Goal: Transaction & Acquisition: Purchase product/service

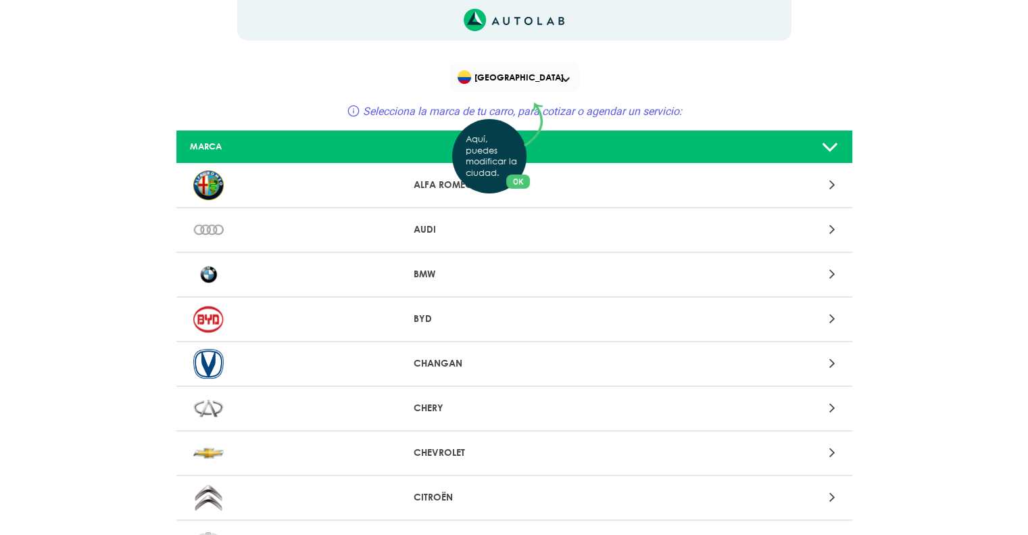
click at [552, 82] on div "Aquí, puedes modificar la ciudad. OK .aex,.bex{fill:none!important;stroke:#50c4…" at bounding box center [514, 267] width 1028 height 535
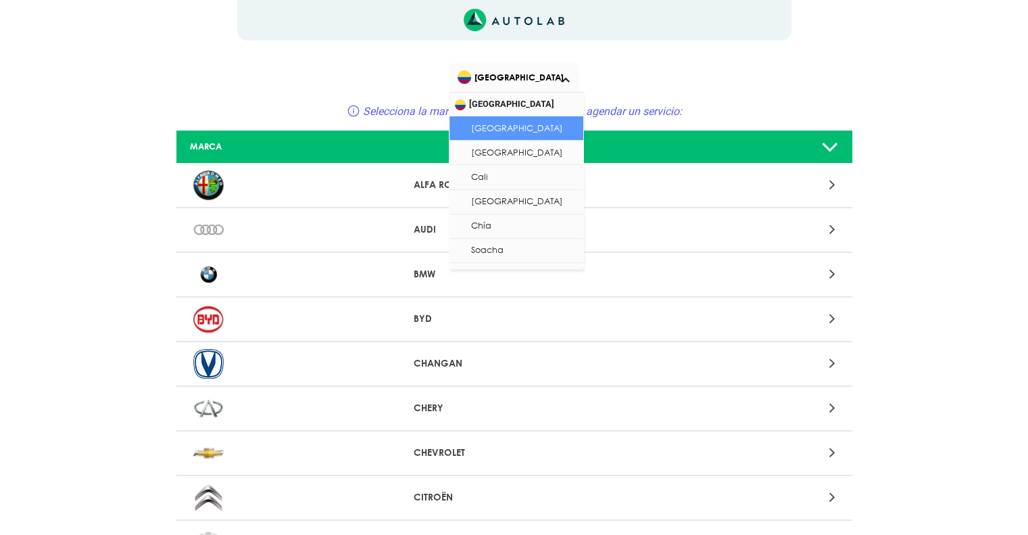
click at [560, 85] on span "[GEOGRAPHIC_DATA]" at bounding box center [516, 77] width 116 height 19
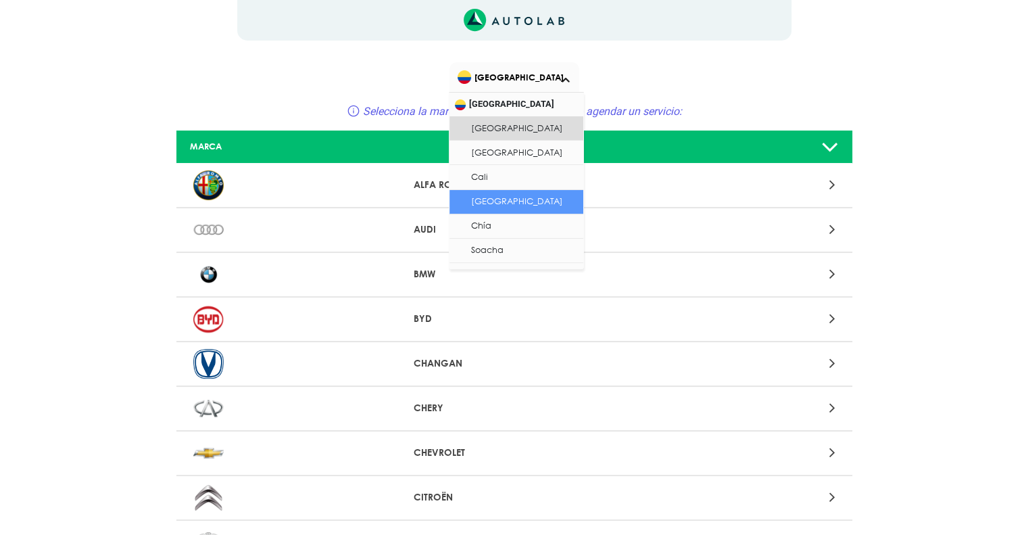
click at [536, 202] on li "[GEOGRAPHIC_DATA]" at bounding box center [517, 202] width 134 height 24
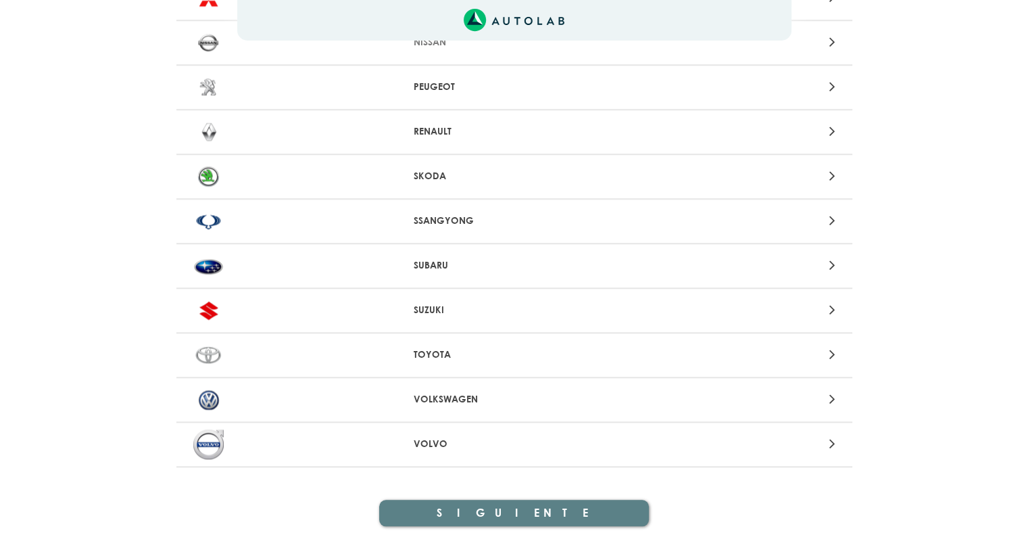
scroll to position [1342, 0]
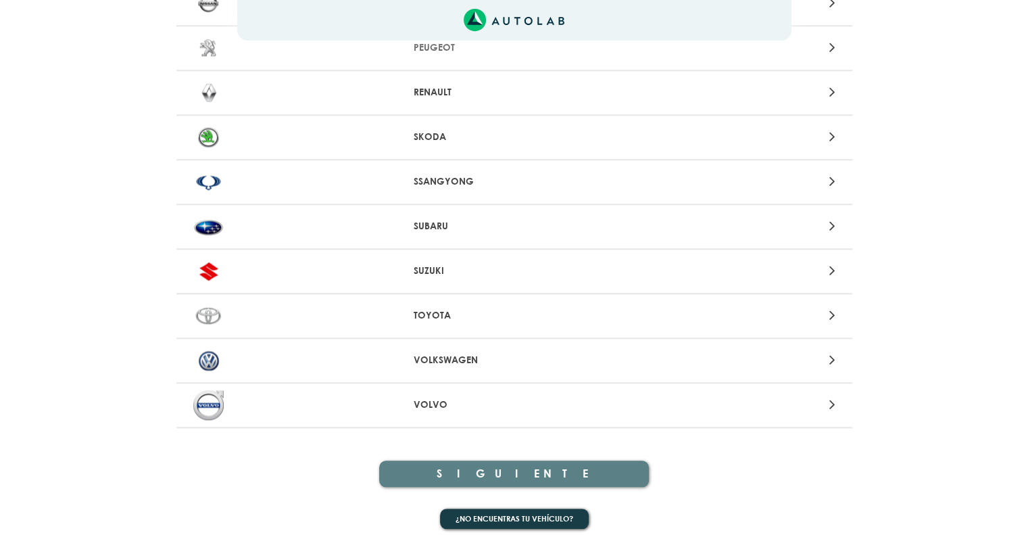
click at [829, 83] on icon at bounding box center [832, 92] width 6 height 18
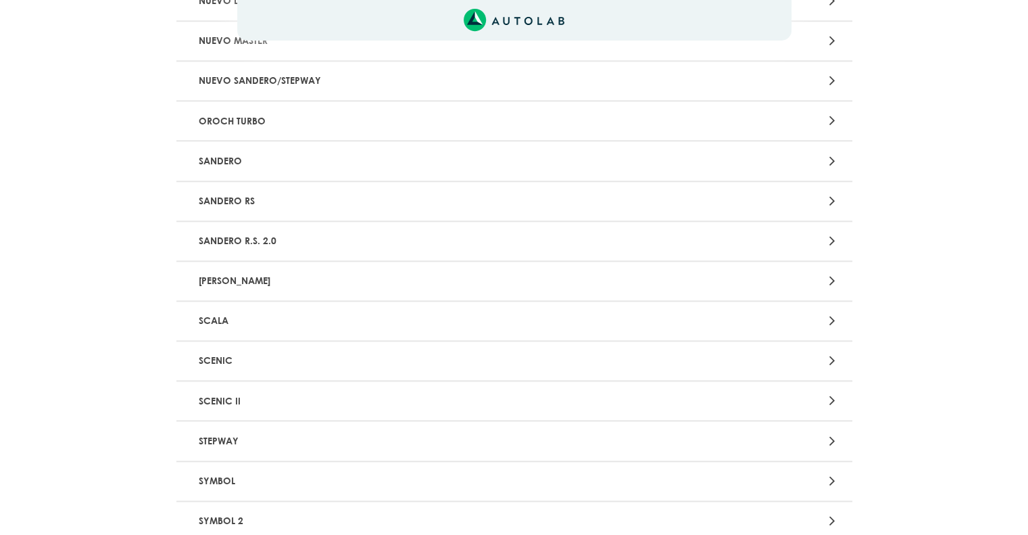
scroll to position [1420, 0]
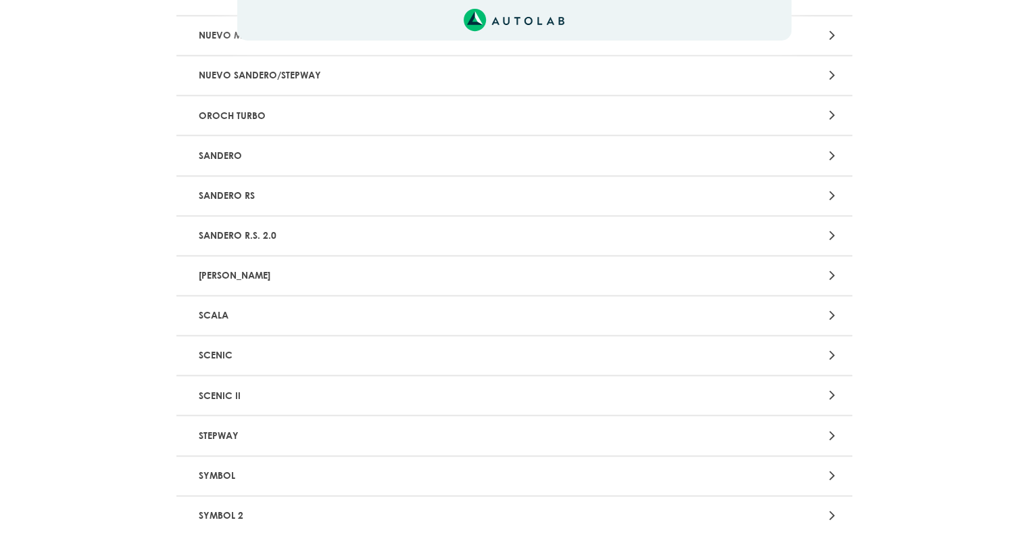
click at [836, 149] on div at bounding box center [735, 156] width 221 height 18
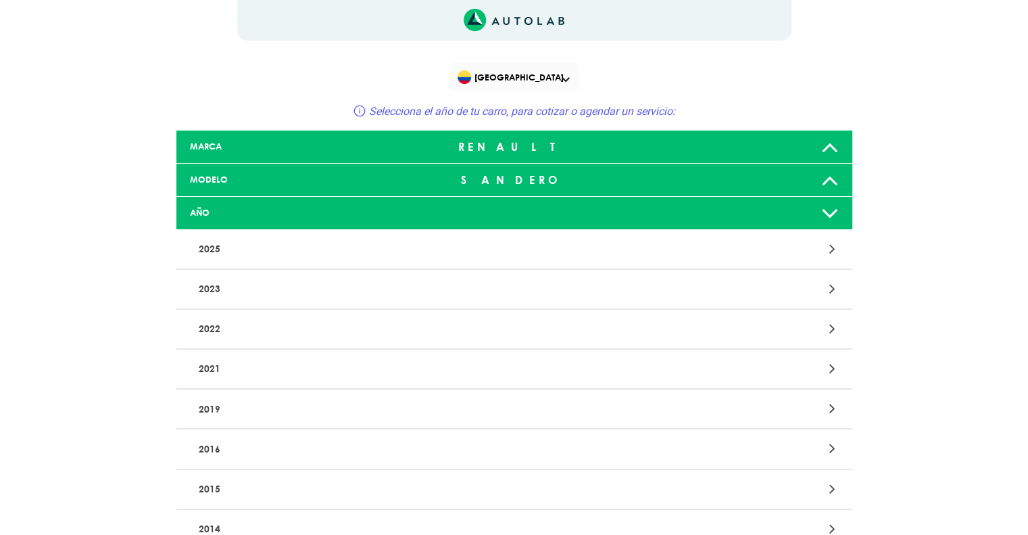
click at [838, 289] on div at bounding box center [735, 289] width 221 height 18
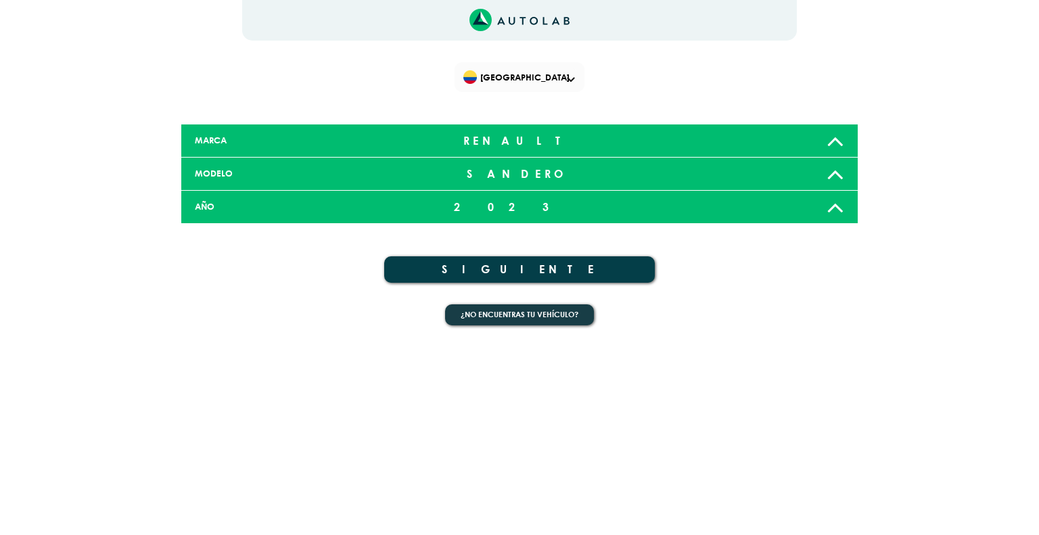
click at [446, 275] on button "SIGUIENTE" at bounding box center [519, 269] width 270 height 26
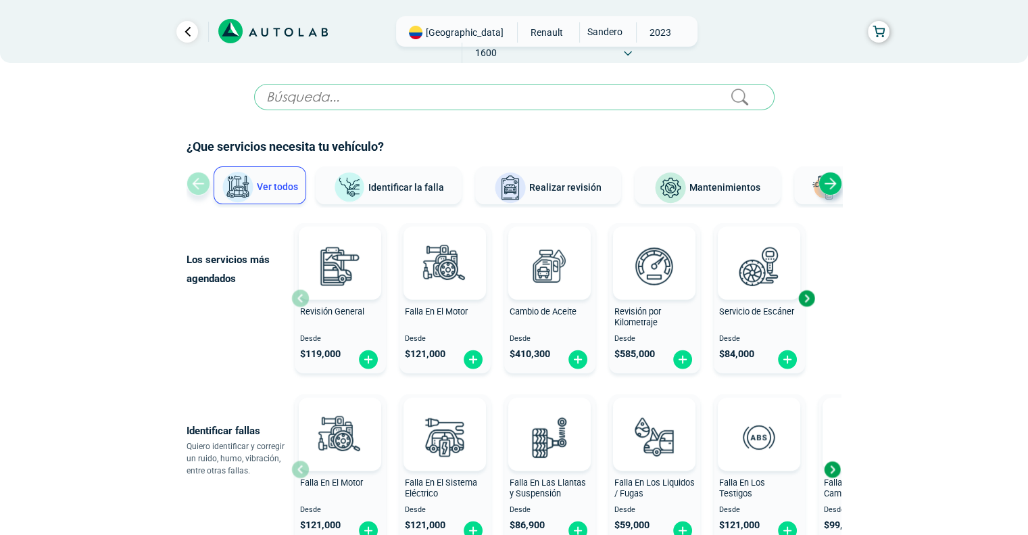
click at [831, 186] on div "Next slide" at bounding box center [831, 184] width 24 height 24
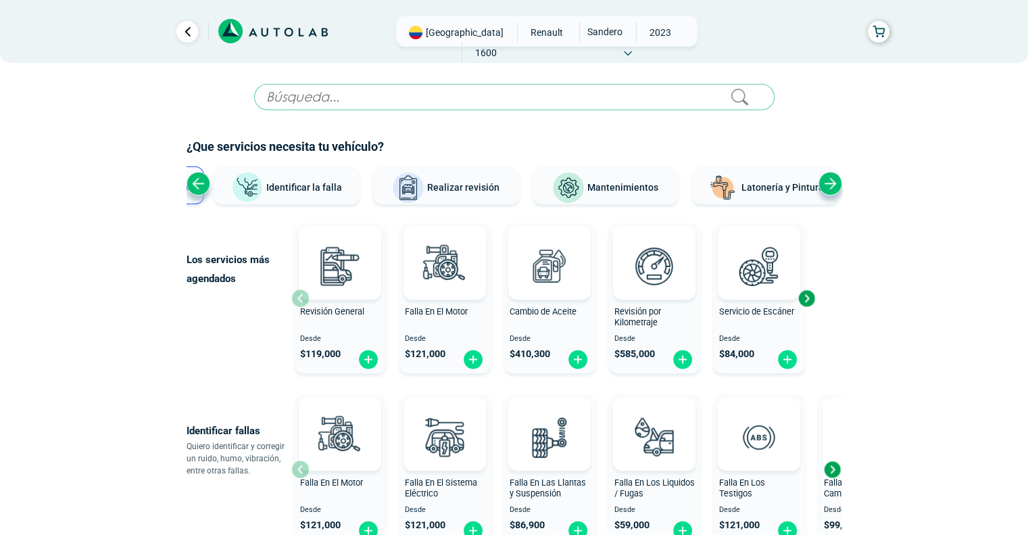
click at [831, 186] on div "Next slide" at bounding box center [831, 184] width 24 height 24
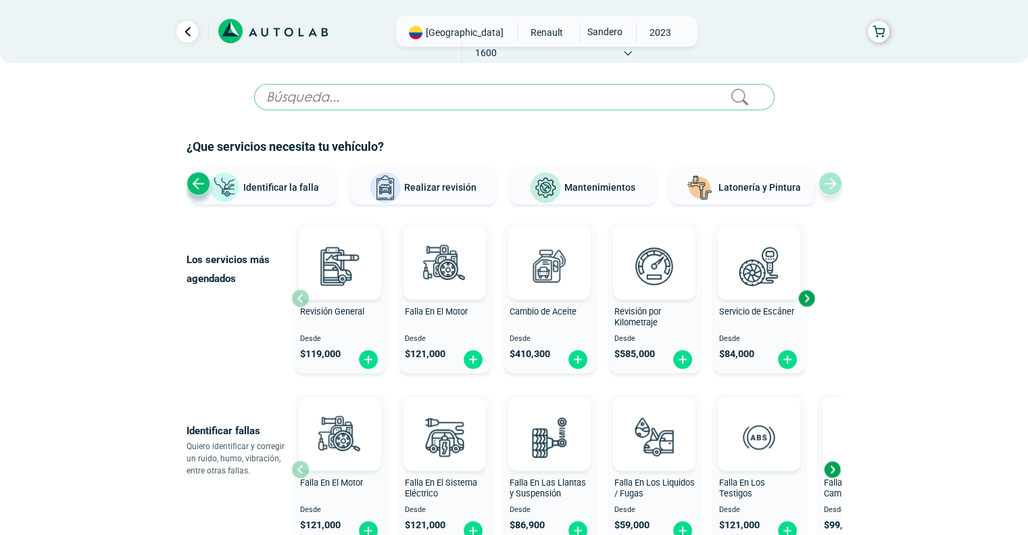
click at [831, 186] on div "Ver todos Identificar la falla Realizar revisión Mantenimientos Latonería y Pin…" at bounding box center [515, 186] width 656 height 41
click at [611, 189] on span "Mantenimientos" at bounding box center [600, 187] width 71 height 11
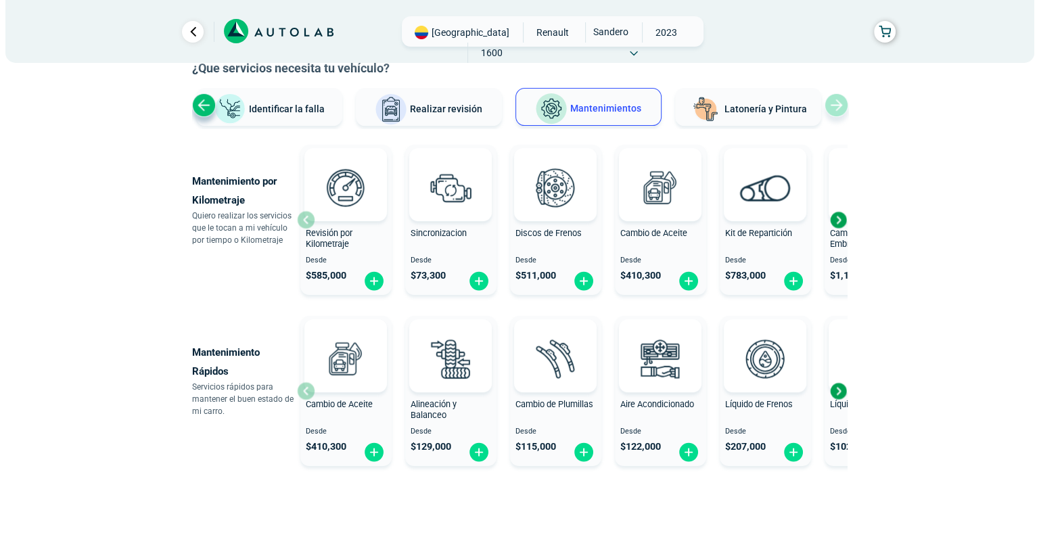
scroll to position [133, 0]
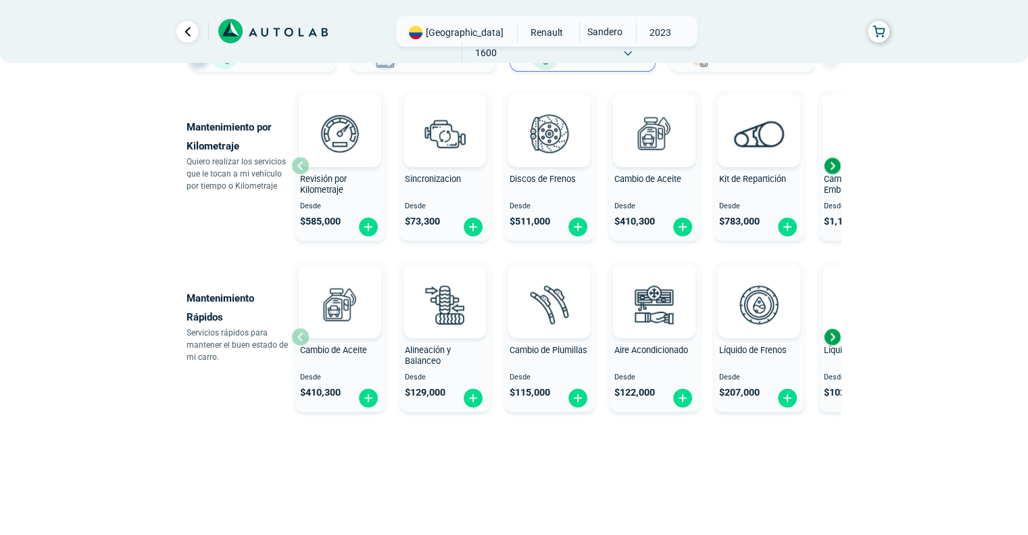
click at [834, 335] on div "Next slide" at bounding box center [832, 337] width 20 height 20
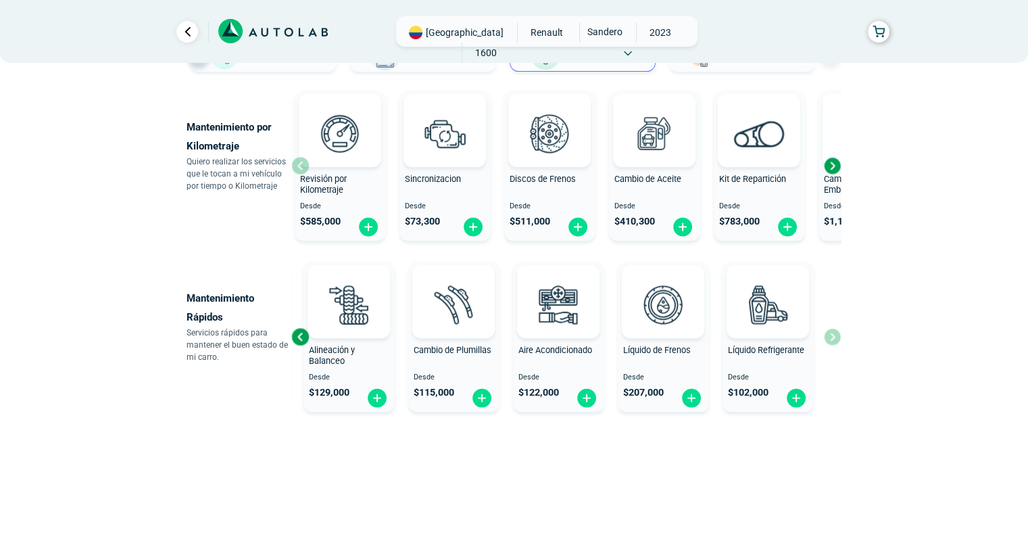
click at [834, 335] on div "Cambio de Aceite Desde $ 410,300 Alineación y Balanceo Desde $ 129,000 Cambio d…" at bounding box center [566, 336] width 550 height 161
click at [832, 164] on div "Next slide" at bounding box center [832, 166] width 20 height 20
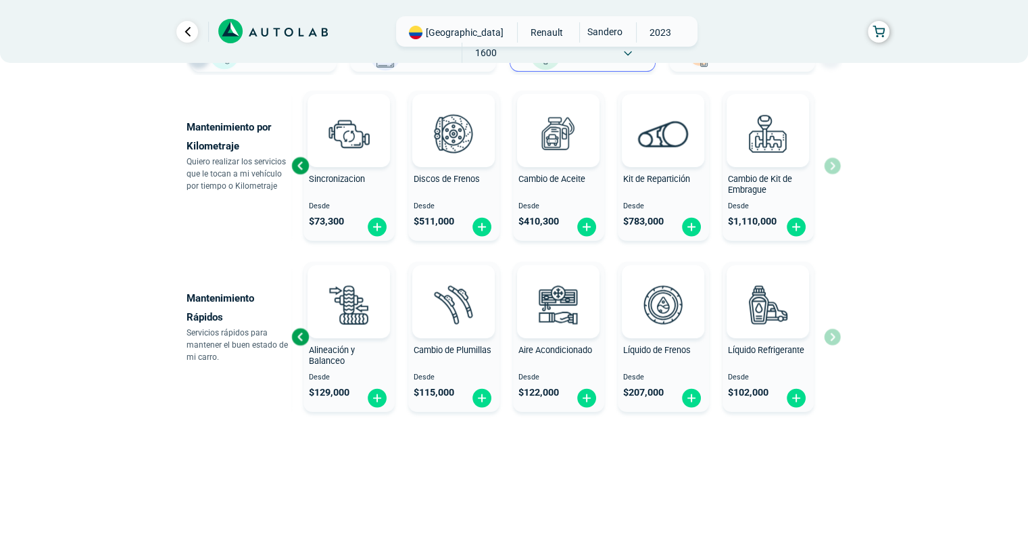
click at [832, 164] on div "Revisión por Kilometraje Desde $ 585,000 Sincronizacion Desde $ 73,300 Discos d…" at bounding box center [566, 165] width 550 height 161
click at [298, 162] on div "Previous slide" at bounding box center [300, 166] width 20 height 20
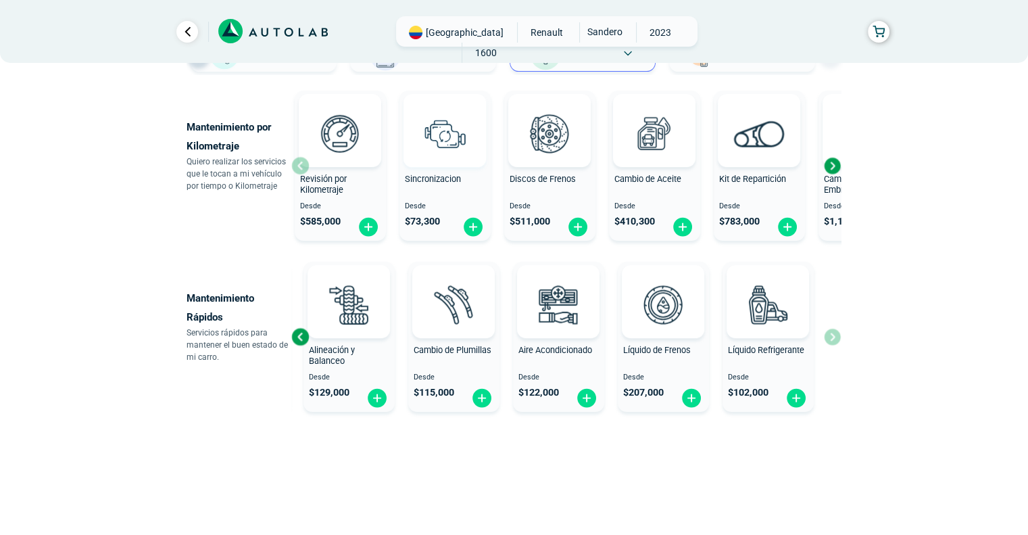
click at [422, 132] on img at bounding box center [445, 133] width 60 height 60
